Goal: Check status: Check status

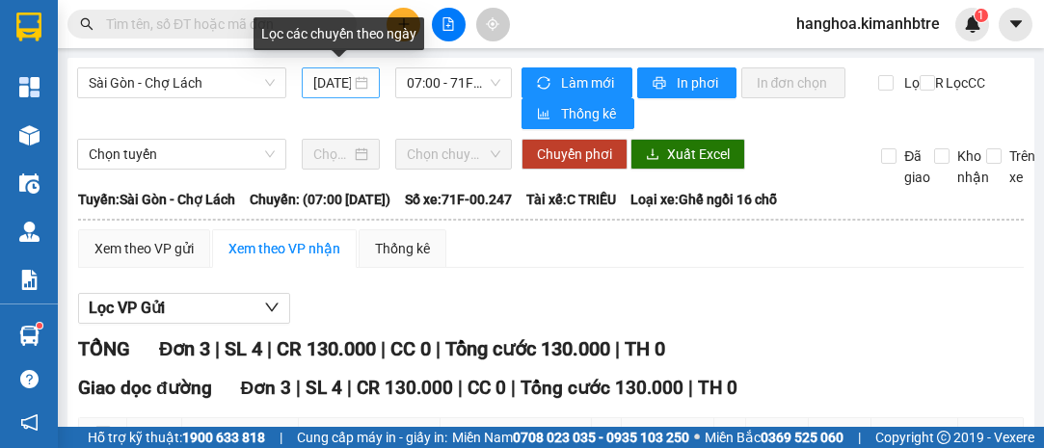
click at [361, 86] on div "[DATE]" at bounding box center [340, 82] width 55 height 21
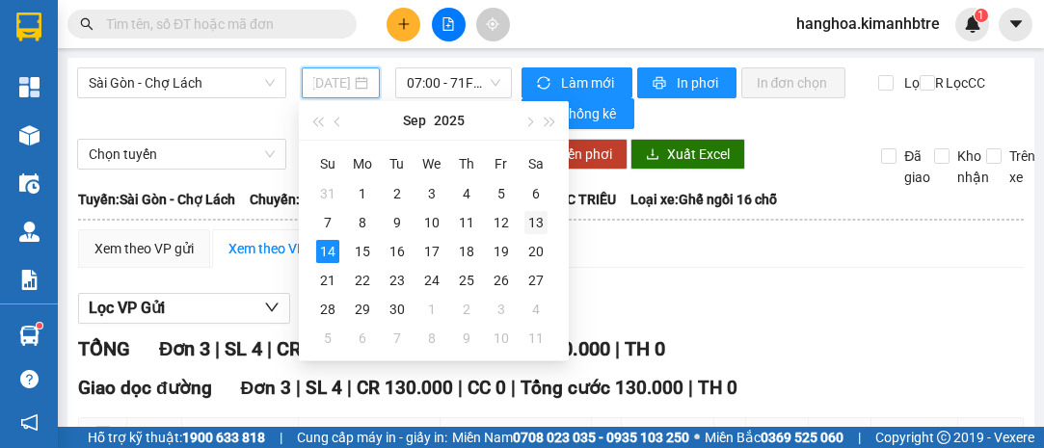
click at [537, 223] on div "13" at bounding box center [535, 222] width 23 height 23
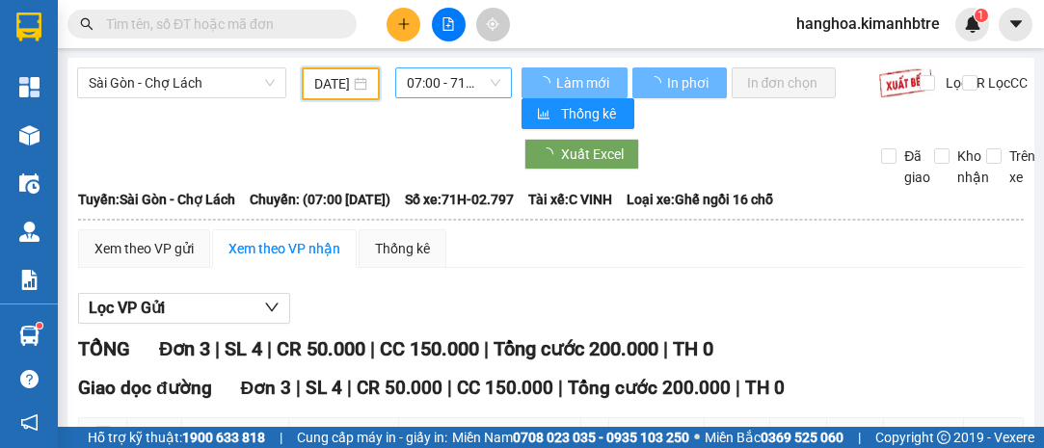
click at [467, 76] on span "07:00 - 71H-02.797" at bounding box center [453, 82] width 93 height 29
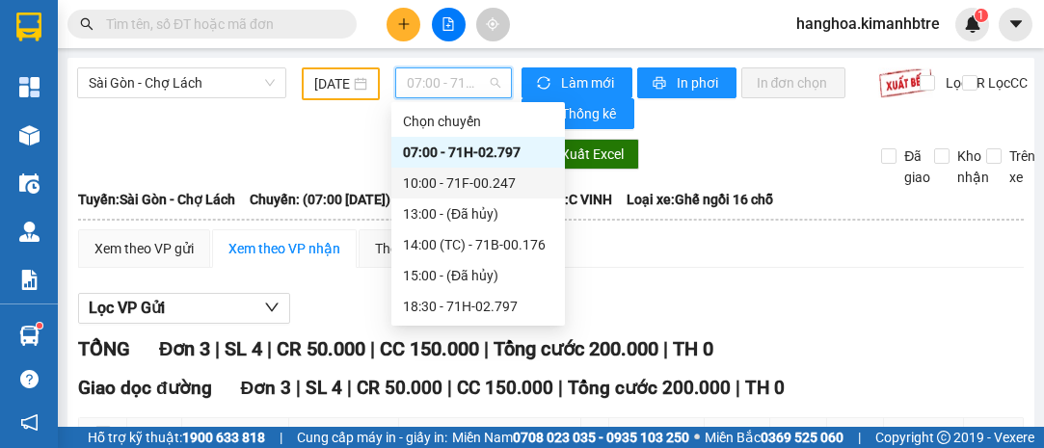
click at [471, 185] on div "10:00 - 71F-00.247" at bounding box center [478, 183] width 150 height 21
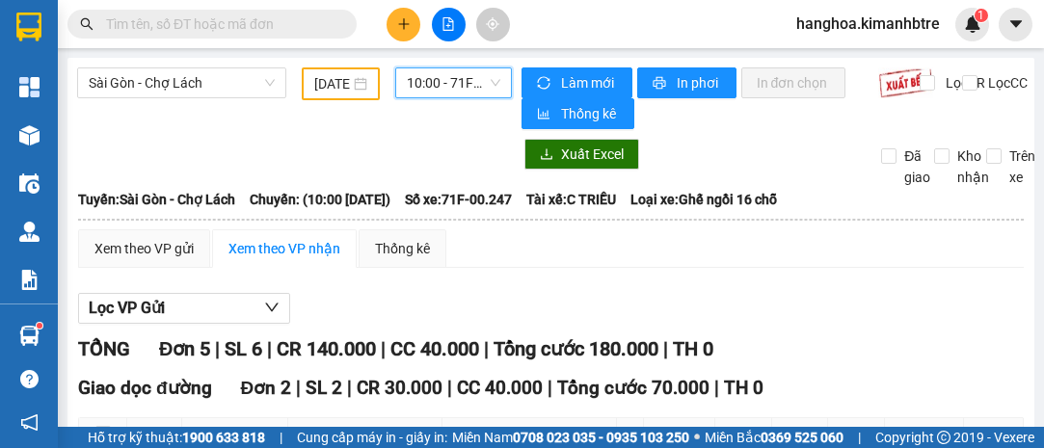
click at [360, 81] on div "[DATE]" at bounding box center [340, 83] width 53 height 21
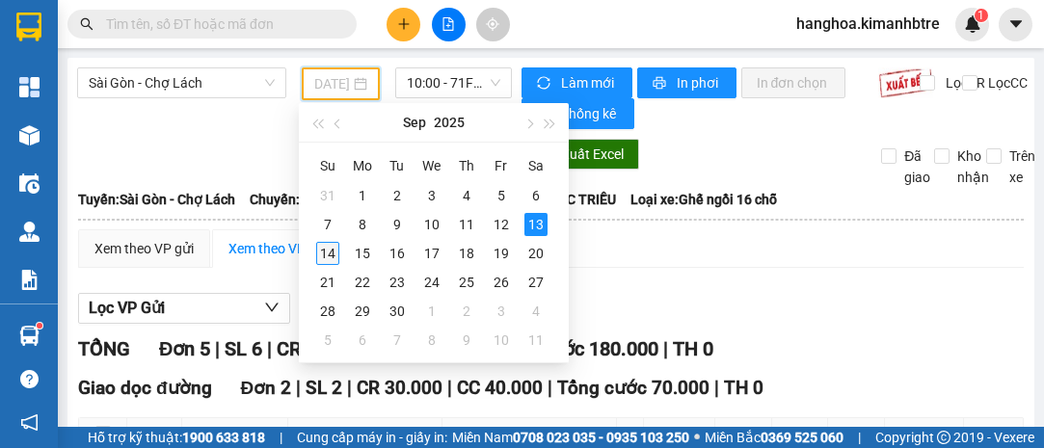
click at [327, 247] on div "14" at bounding box center [327, 253] width 23 height 23
type input "[DATE]"
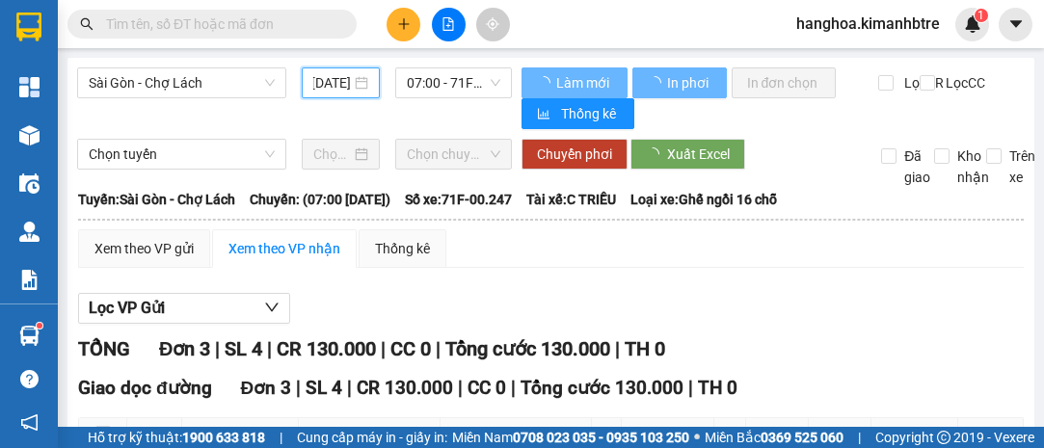
scroll to position [0, 31]
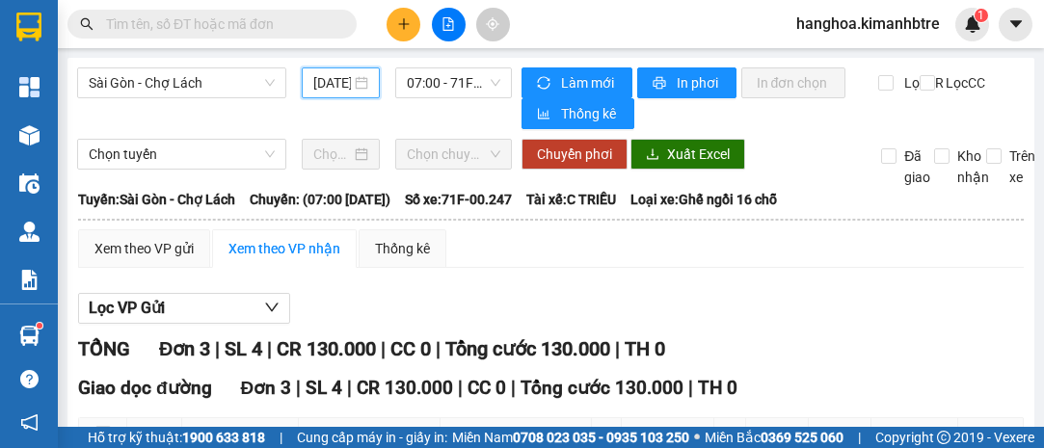
click at [428, 122] on div "Sài Gòn - Chợ Lách [DATE] 07:00 - 71F-00.247" at bounding box center [294, 98] width 435 height 62
